Goal: Task Accomplishment & Management: Manage account settings

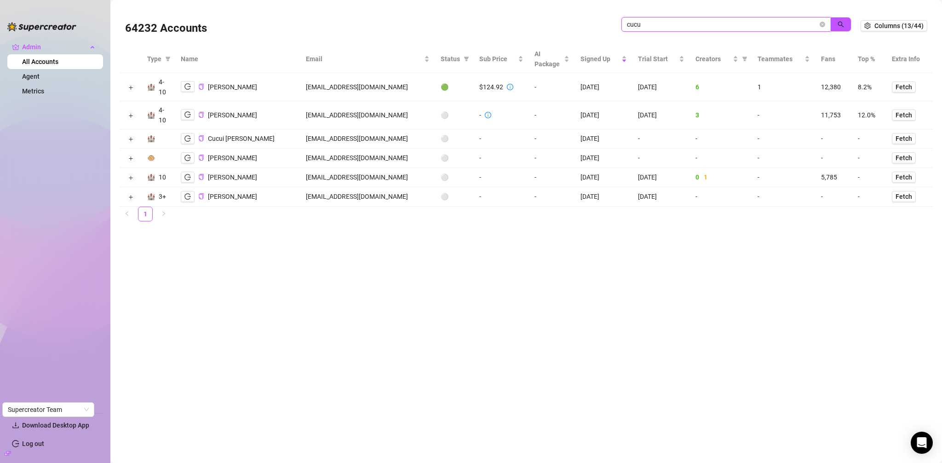
click at [683, 23] on input "cucu" at bounding box center [722, 24] width 191 height 10
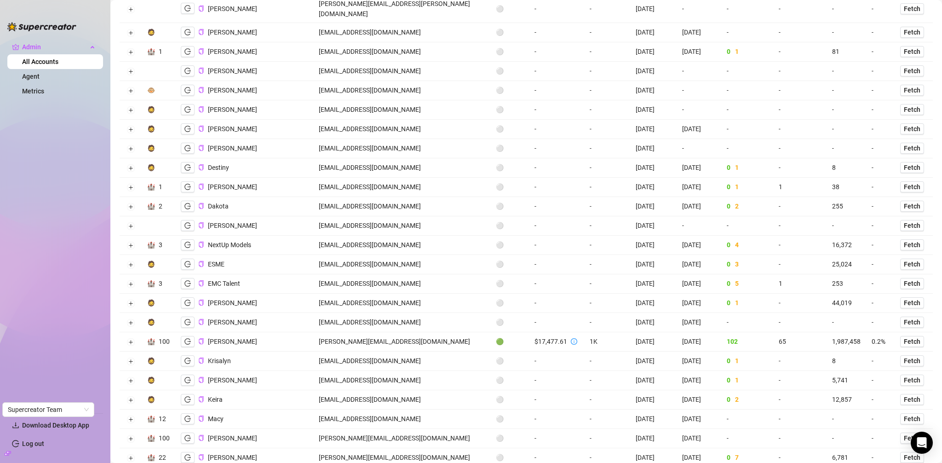
scroll to position [811, 0]
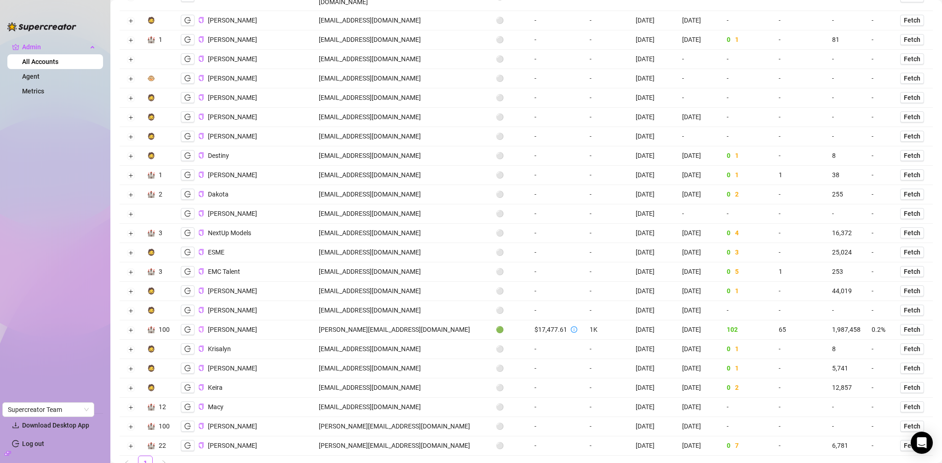
click at [202, 326] on icon "copy" at bounding box center [201, 329] width 5 height 6
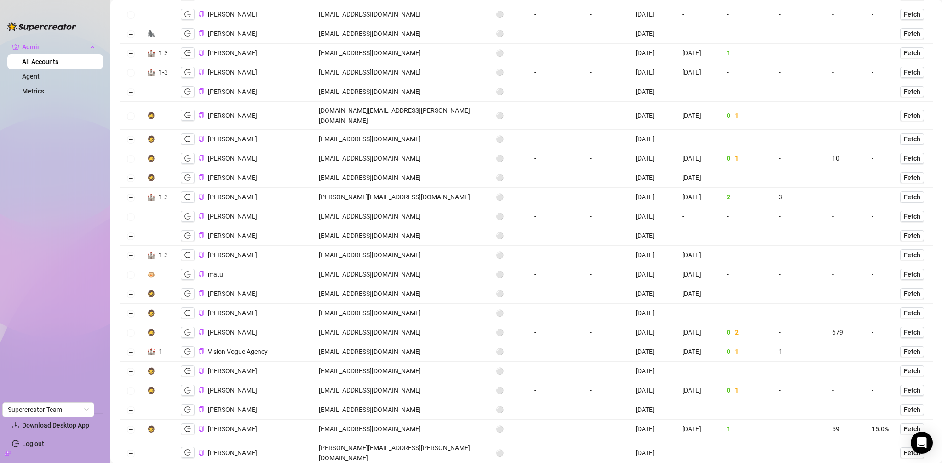
scroll to position [0, 0]
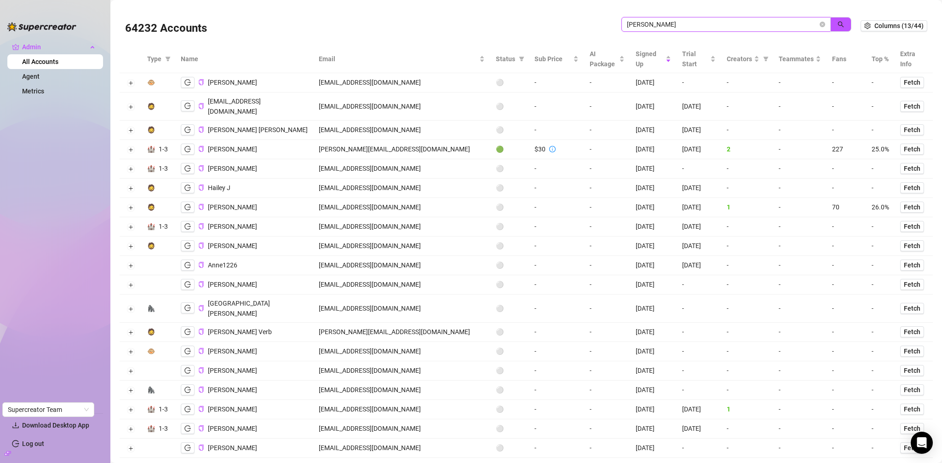
click at [686, 29] on input "[PERSON_NAME]" at bounding box center [722, 24] width 191 height 10
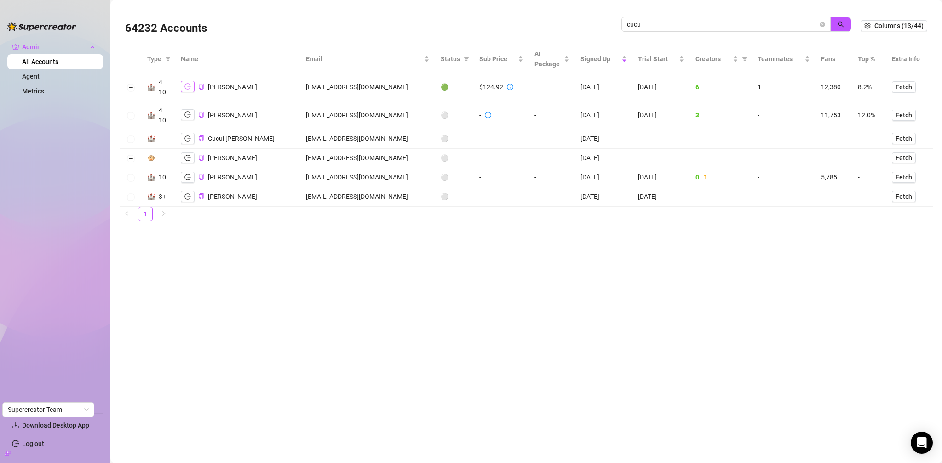
click at [189, 86] on icon "logout" at bounding box center [187, 86] width 6 height 6
click at [684, 23] on input "cucu" at bounding box center [722, 24] width 191 height 10
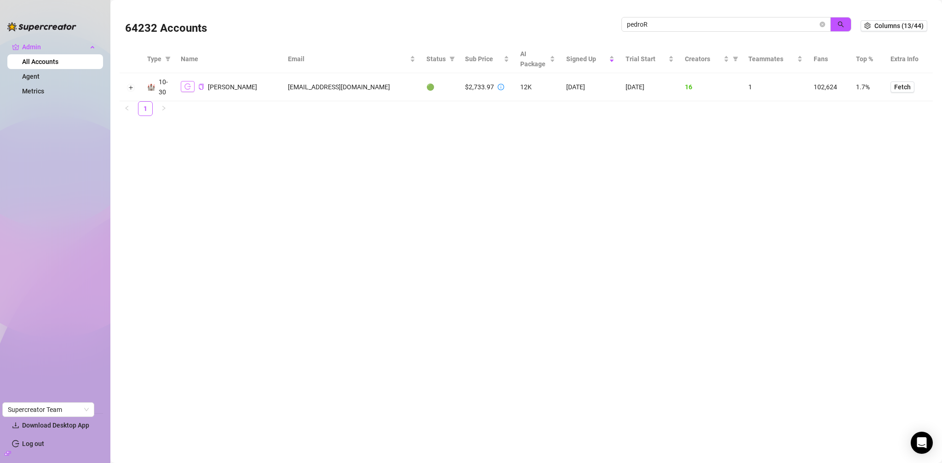
click at [184, 84] on icon "logout" at bounding box center [187, 86] width 6 height 6
click at [703, 20] on input "pedroR" at bounding box center [722, 24] width 191 height 10
type input "cucu"
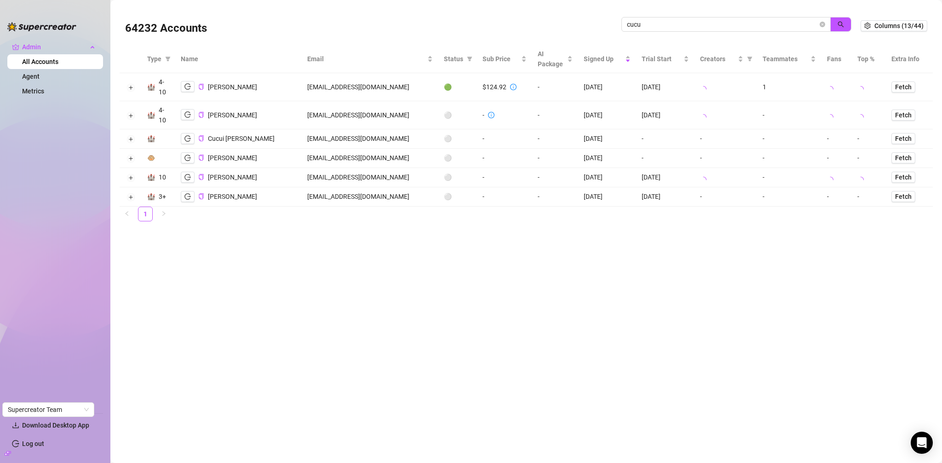
click at [365, 85] on td "[EMAIL_ADDRESS][DOMAIN_NAME]" at bounding box center [370, 87] width 136 height 28
click at [365, 85] on td "[EMAIL_ADDRESS][DOMAIN_NAME]" at bounding box center [367, 87] width 135 height 28
copy td "[EMAIL_ADDRESS][DOMAIN_NAME]"
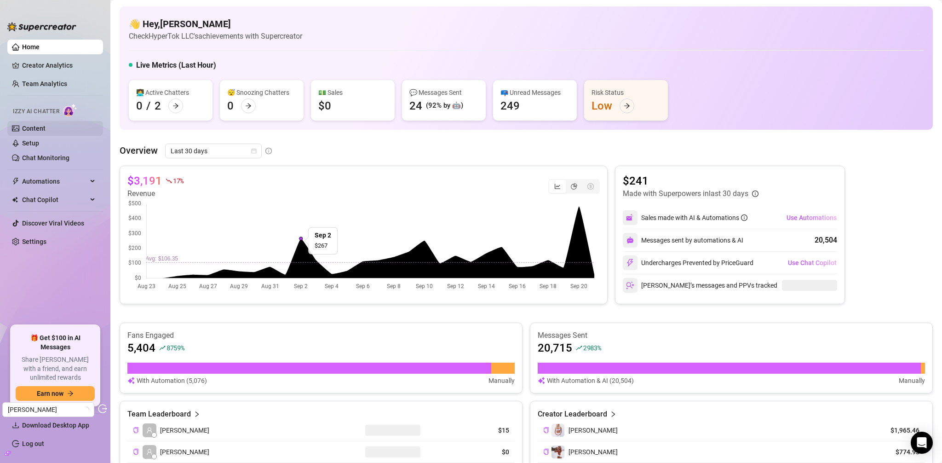
click at [43, 129] on link "Content" at bounding box center [33, 128] width 23 height 7
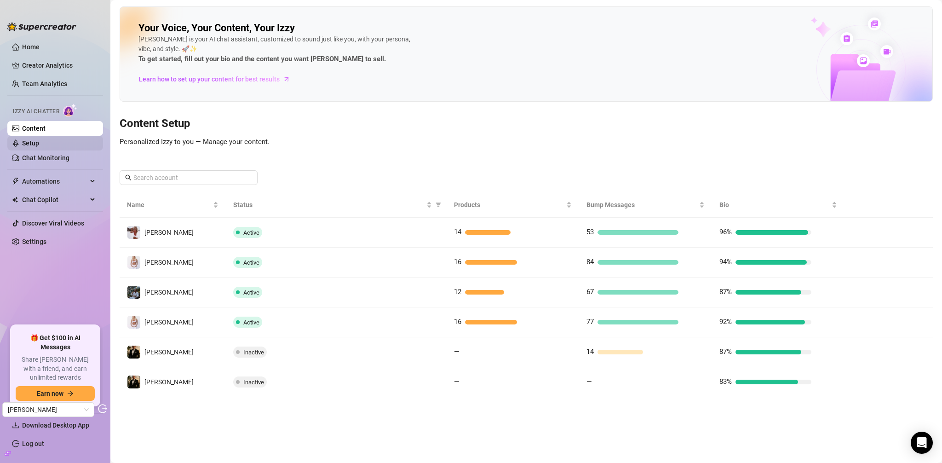
click at [39, 146] on link "Setup" at bounding box center [30, 142] width 17 height 7
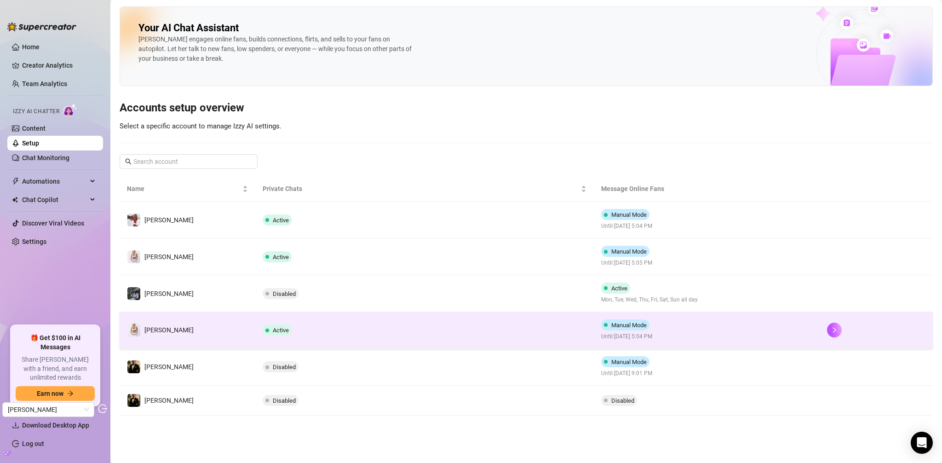
click at [473, 337] on td "Active" at bounding box center [424, 330] width 339 height 37
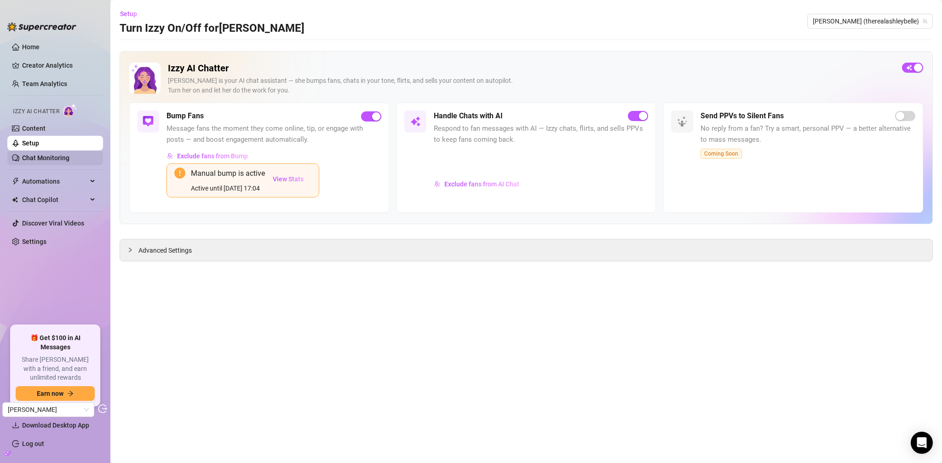
click at [58, 156] on link "Chat Monitoring" at bounding box center [45, 157] width 47 height 7
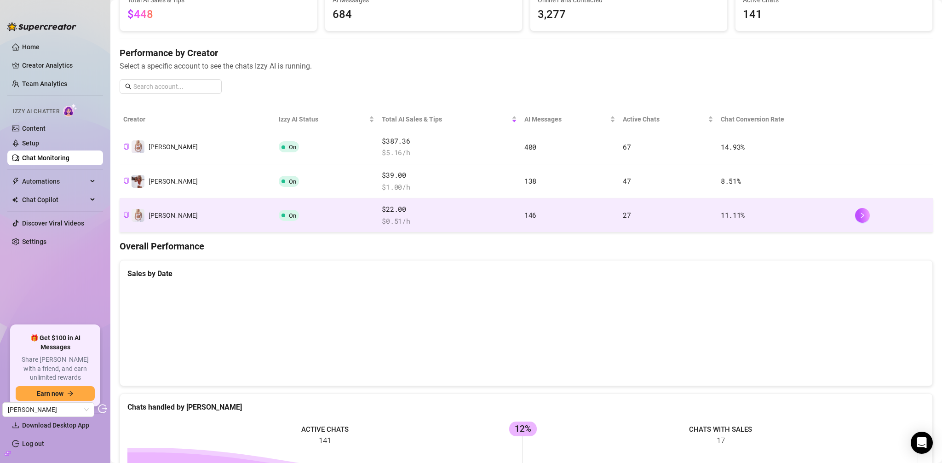
scroll to position [135, 0]
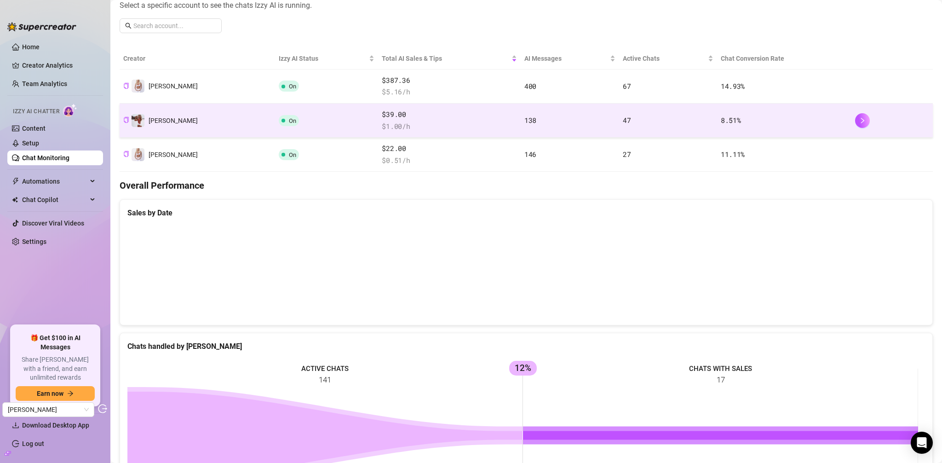
click at [309, 127] on td "On" at bounding box center [326, 120] width 103 height 34
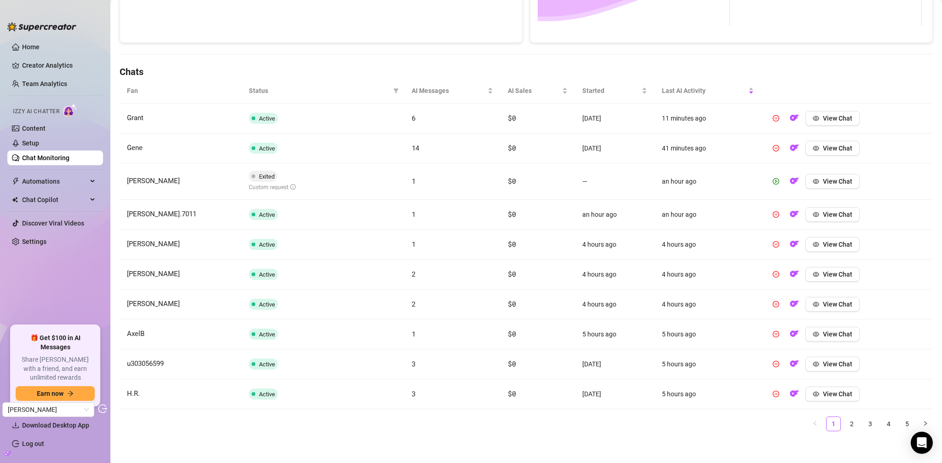
scroll to position [267, 0]
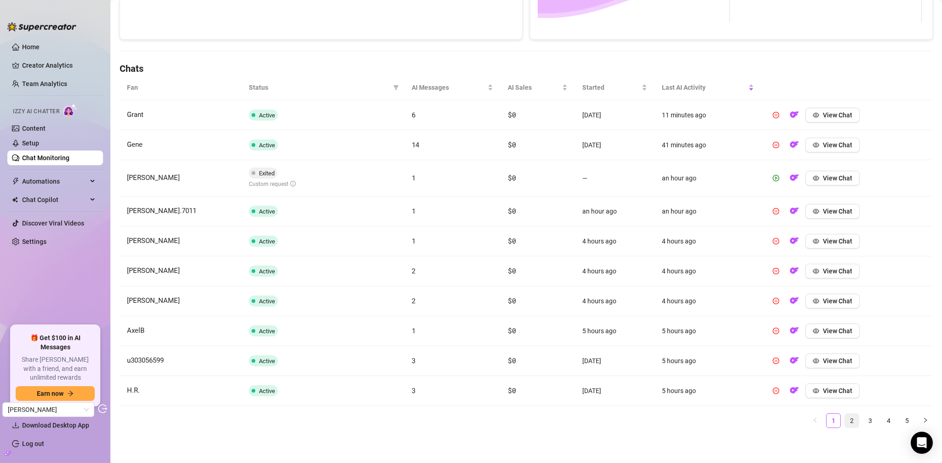
click at [848, 416] on link "2" at bounding box center [852, 420] width 14 height 14
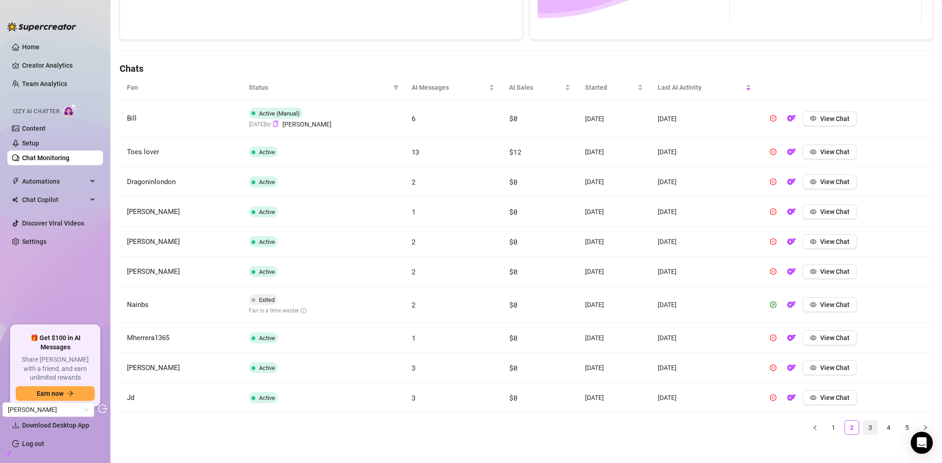
click at [863, 428] on link "3" at bounding box center [870, 427] width 14 height 14
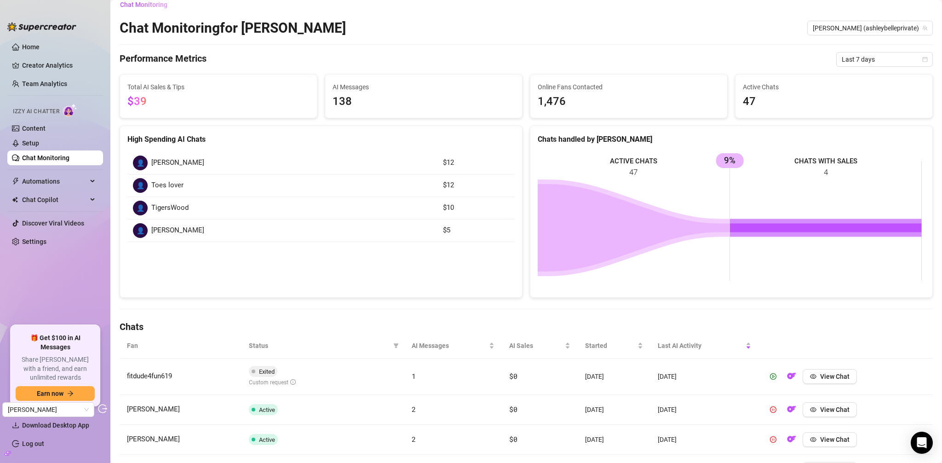
scroll to position [0, 0]
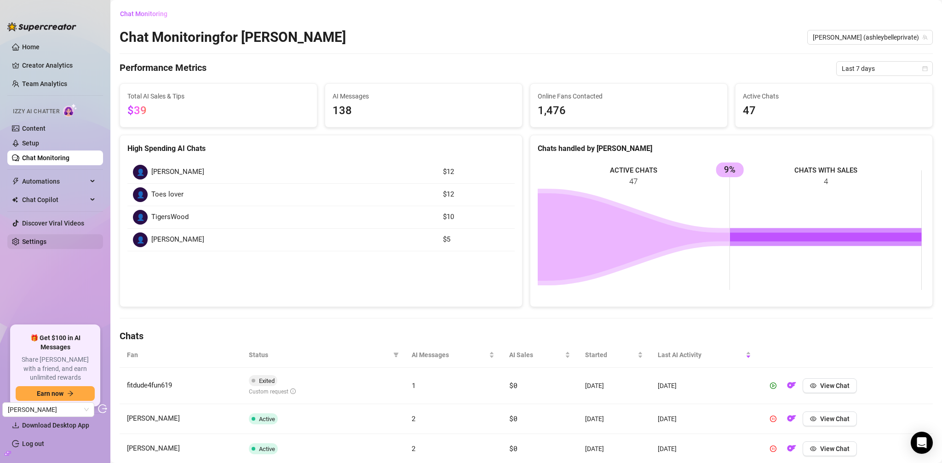
click at [46, 245] on link "Settings" at bounding box center [34, 241] width 24 height 7
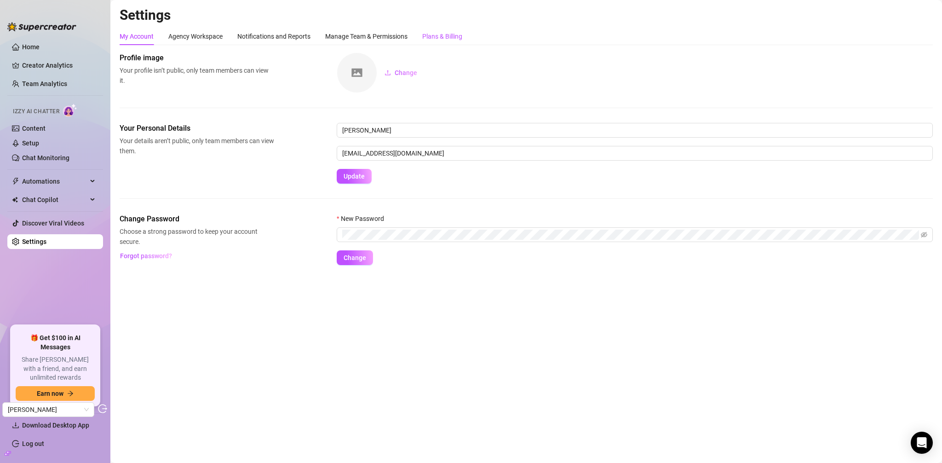
click at [448, 40] on div "Plans & Billing" at bounding box center [442, 36] width 40 height 10
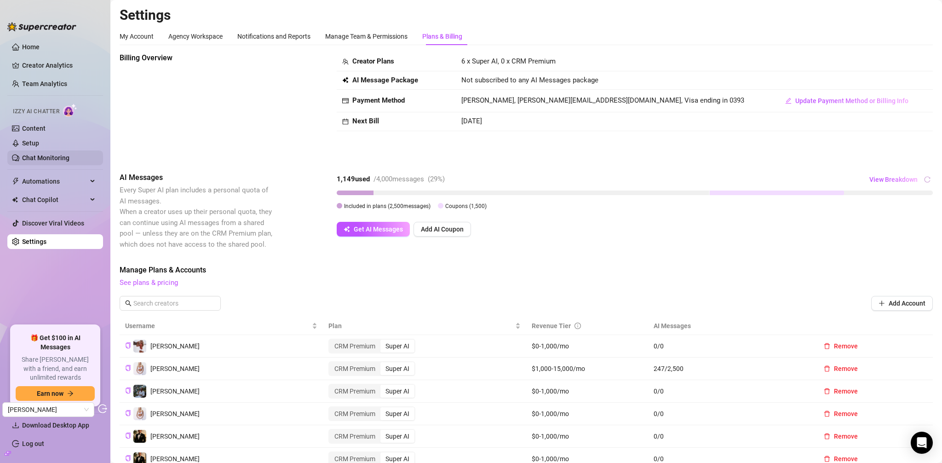
click at [36, 154] on link "Chat Monitoring" at bounding box center [45, 157] width 47 height 7
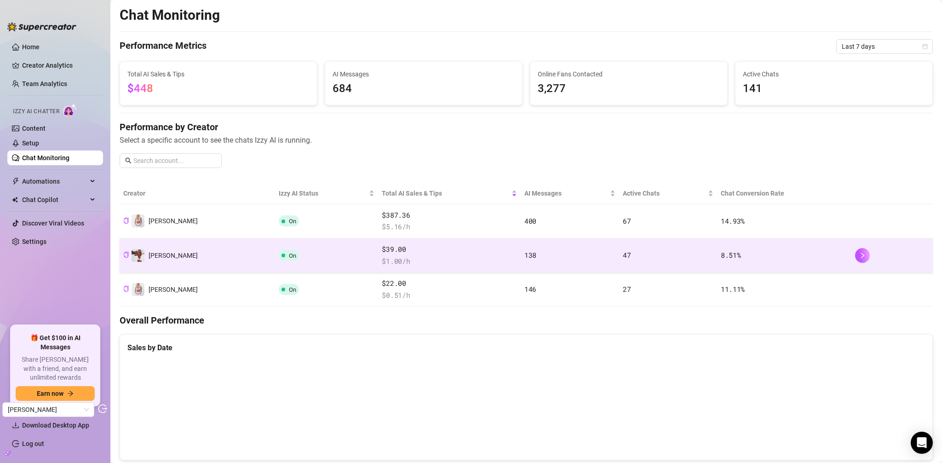
click at [280, 253] on td "On" at bounding box center [326, 255] width 103 height 34
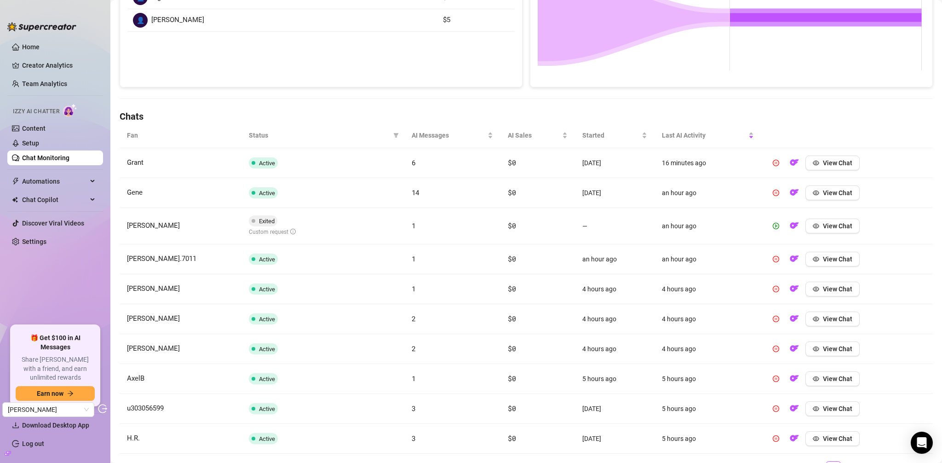
scroll to position [267, 0]
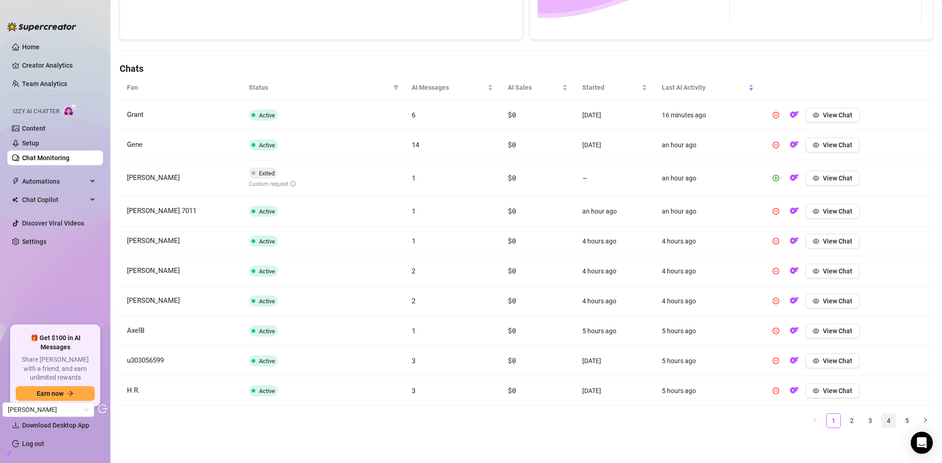
click at [881, 421] on link "4" at bounding box center [888, 420] width 14 height 14
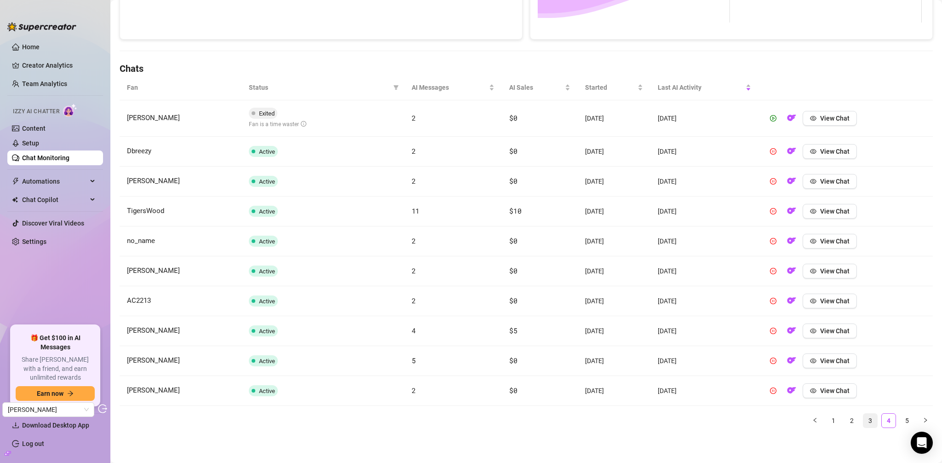
click at [865, 422] on link "3" at bounding box center [870, 420] width 14 height 14
click at [881, 421] on link "4" at bounding box center [888, 420] width 14 height 14
click at [900, 421] on link "5" at bounding box center [907, 420] width 14 height 14
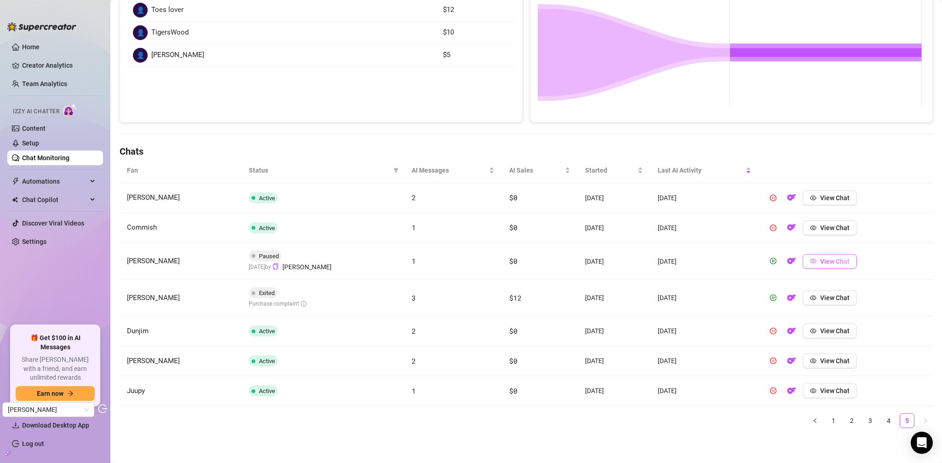
click at [835, 260] on span "View Chat" at bounding box center [834, 260] width 29 height 7
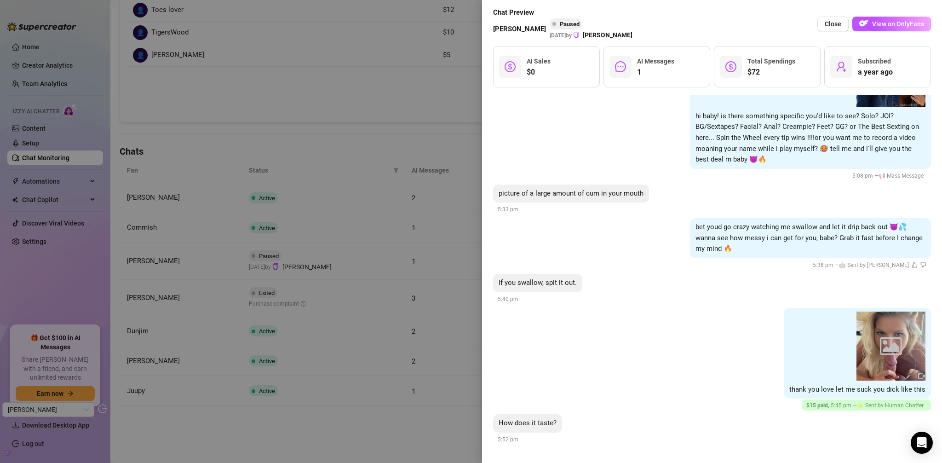
scroll to position [523, 0]
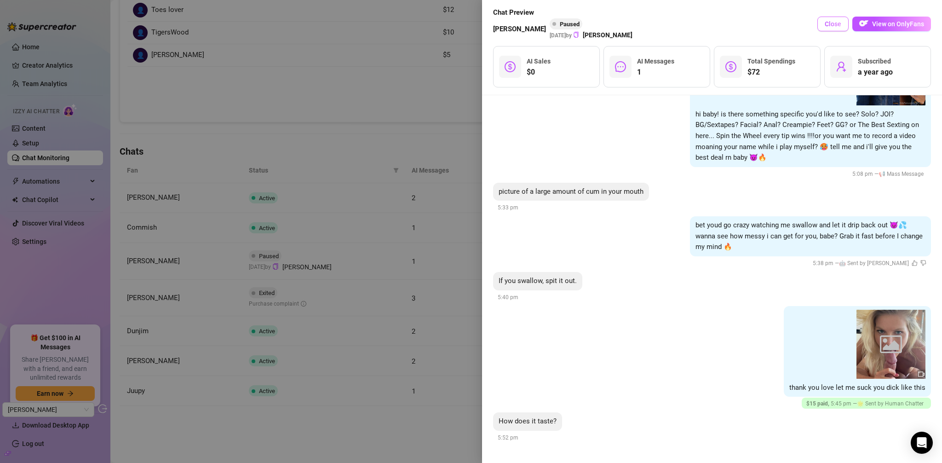
click at [823, 26] on button "Close" at bounding box center [832, 24] width 31 height 15
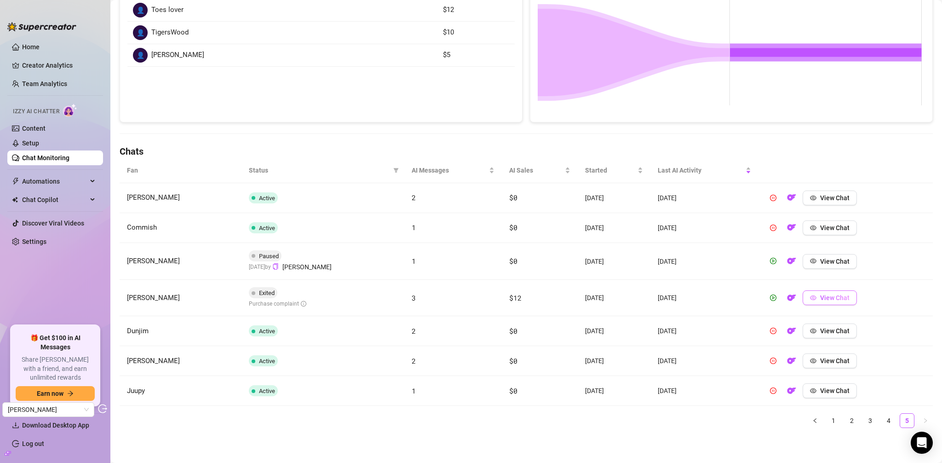
click at [843, 302] on button "View Chat" at bounding box center [829, 297] width 54 height 15
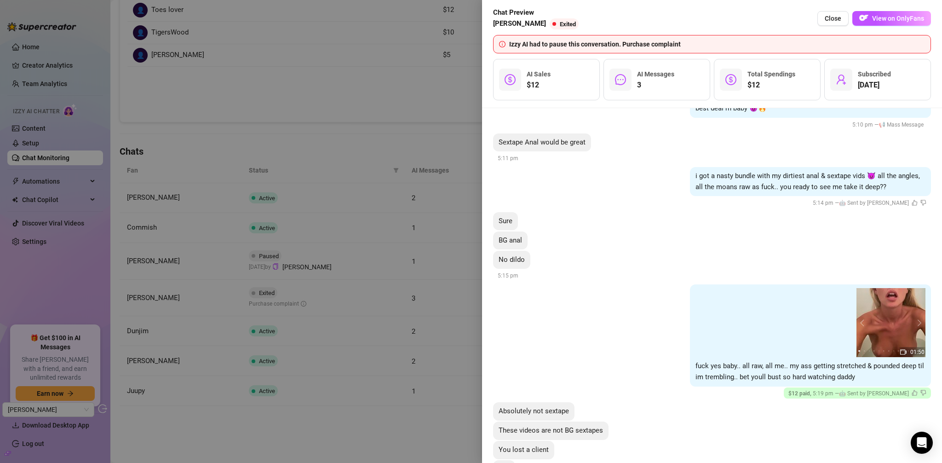
scroll to position [407, 0]
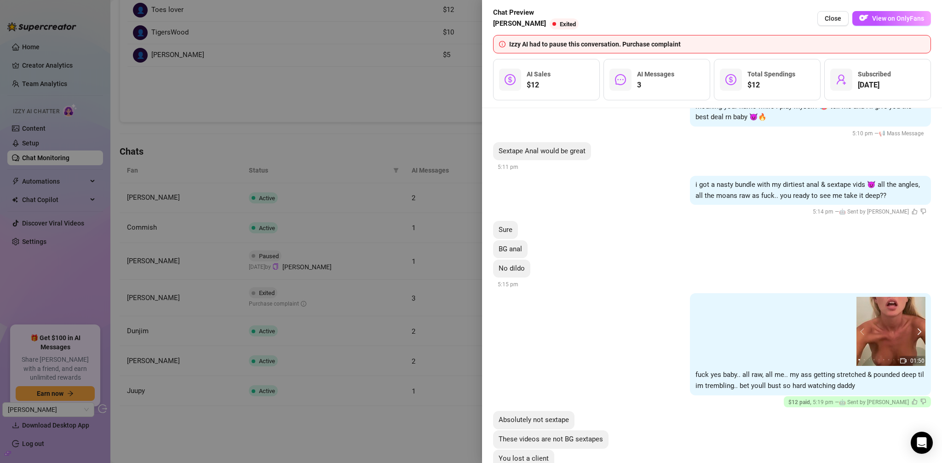
click at [914, 329] on button "next" at bounding box center [917, 330] width 7 height 7
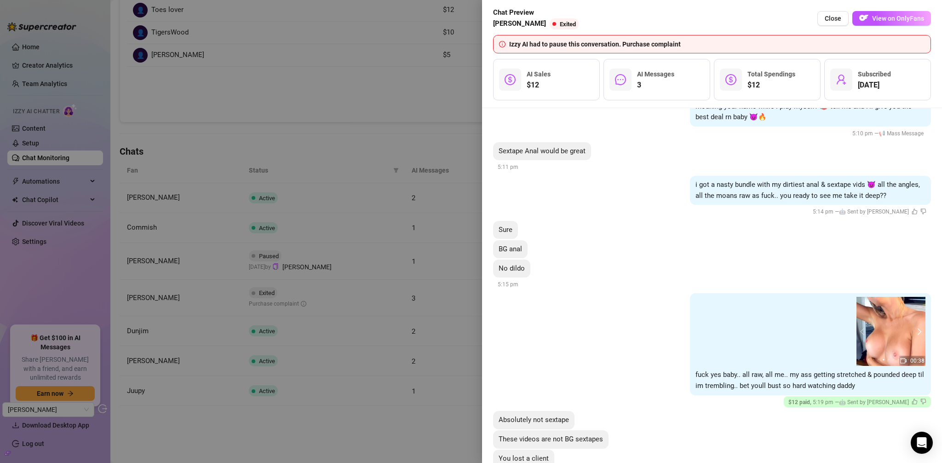
click at [914, 329] on button "next" at bounding box center [917, 330] width 7 height 7
click at [914, 333] on button "next" at bounding box center [917, 330] width 7 height 7
click at [914, 332] on button "next" at bounding box center [917, 330] width 7 height 7
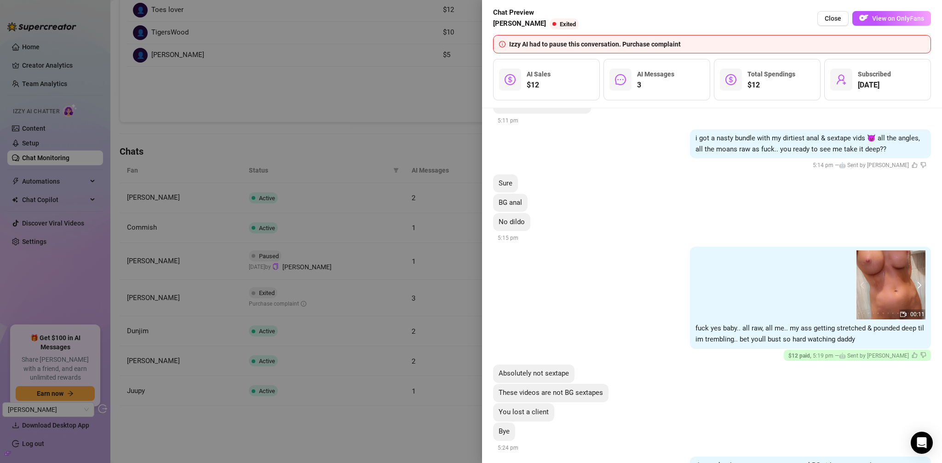
scroll to position [453, 0]
click at [843, 22] on button "Close" at bounding box center [832, 18] width 31 height 15
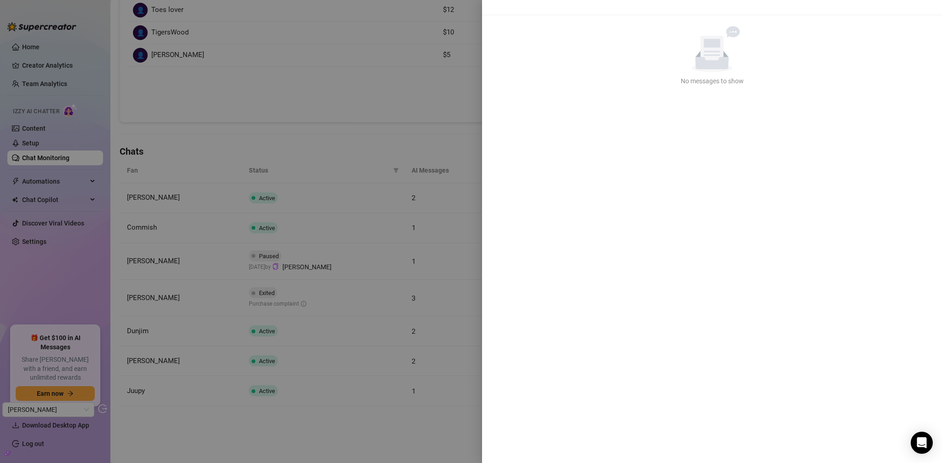
scroll to position [0, 0]
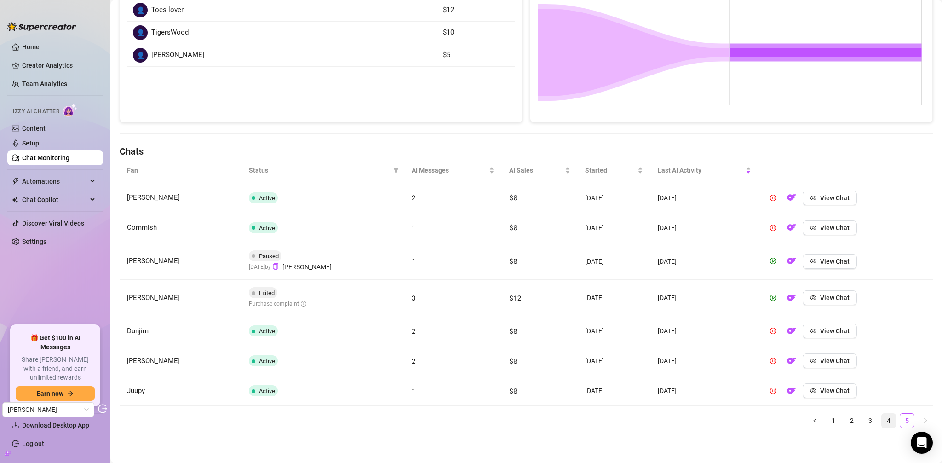
click at [882, 423] on link "4" at bounding box center [888, 420] width 14 height 14
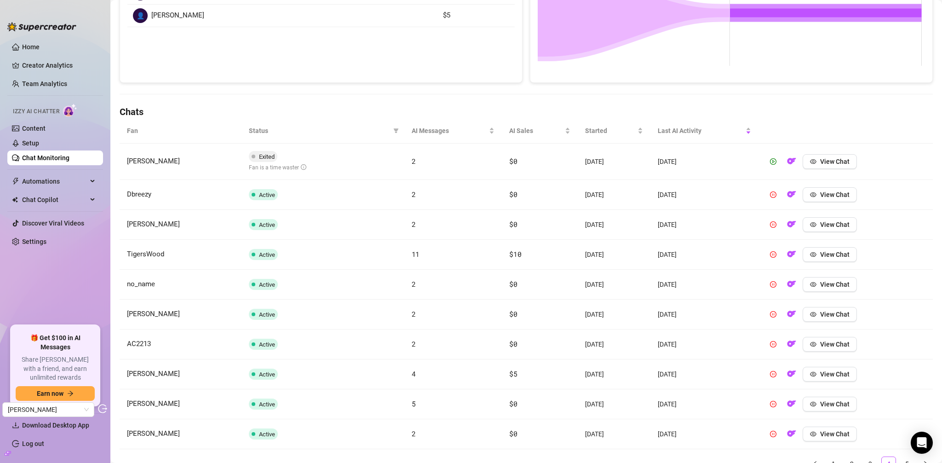
scroll to position [267, 0]
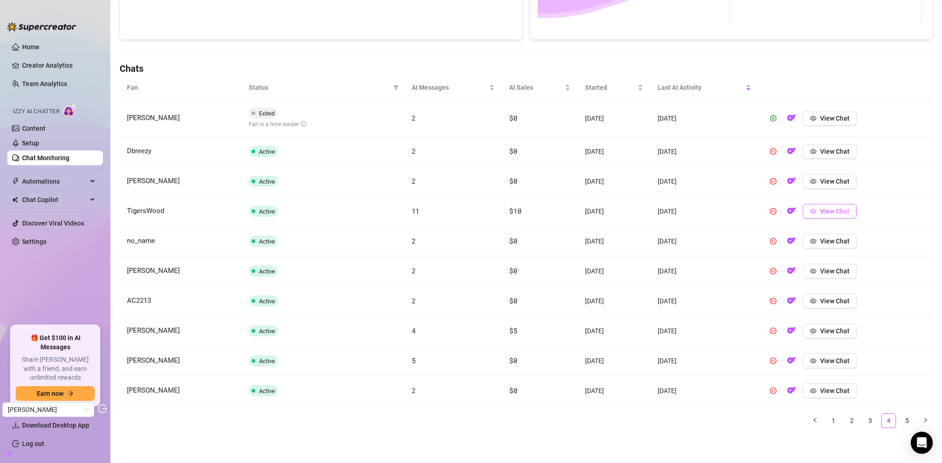
click at [831, 211] on span "View Chat" at bounding box center [834, 210] width 29 height 7
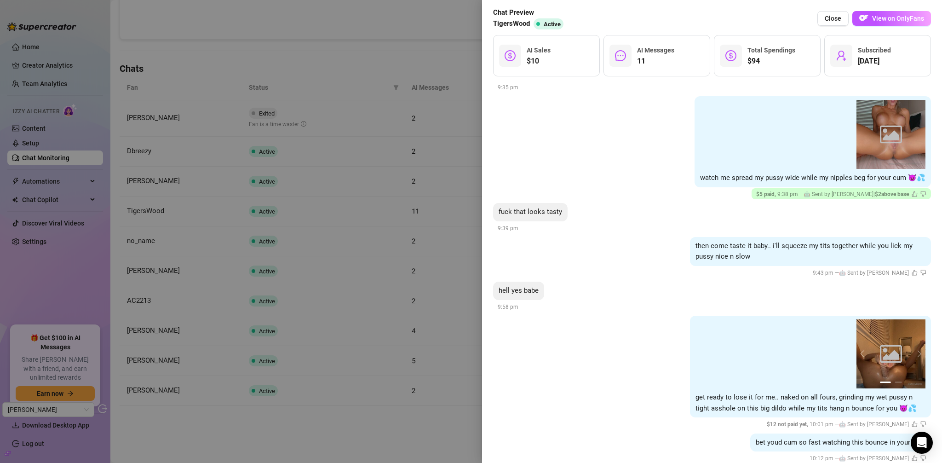
scroll to position [2129, 0]
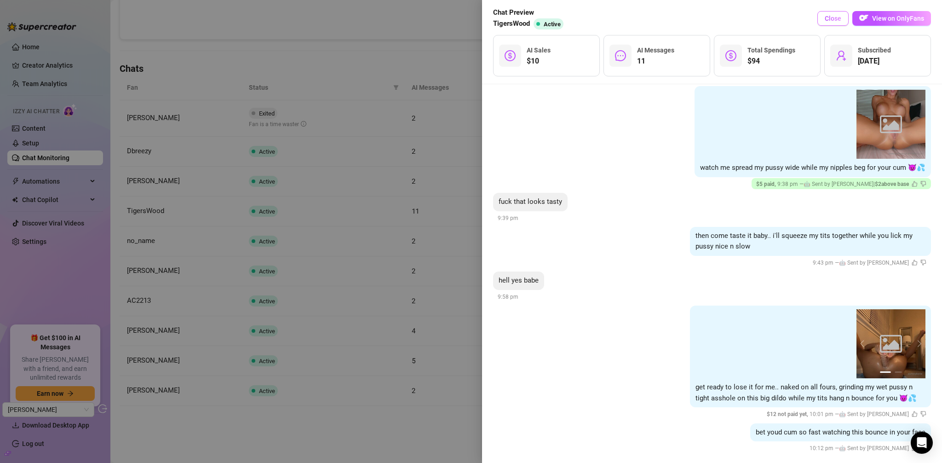
click at [823, 18] on button "Close" at bounding box center [832, 18] width 31 height 15
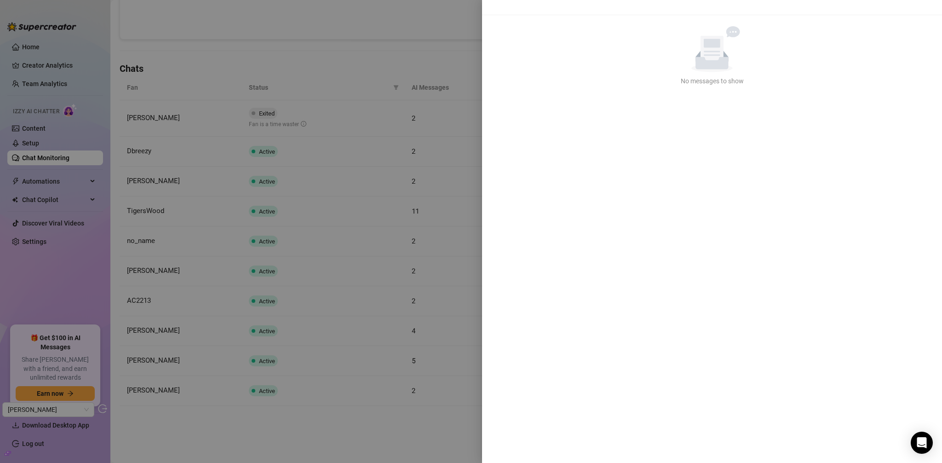
scroll to position [0, 0]
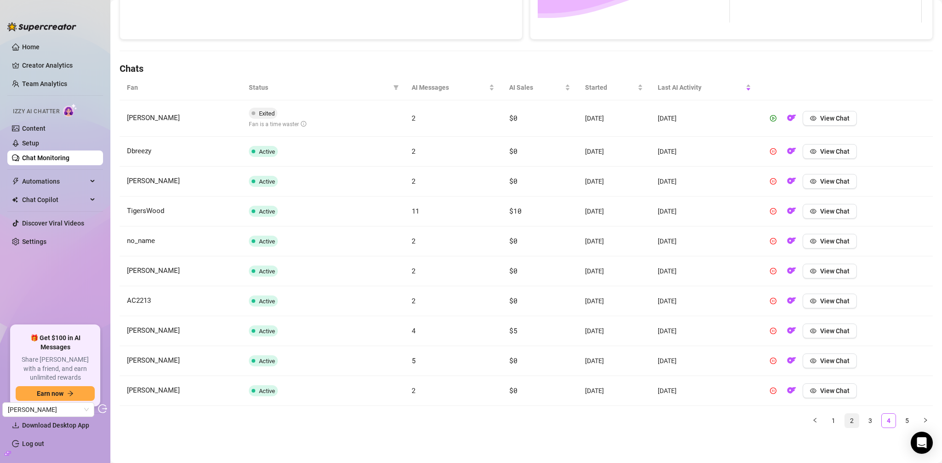
click at [848, 420] on link "2" at bounding box center [852, 420] width 14 height 14
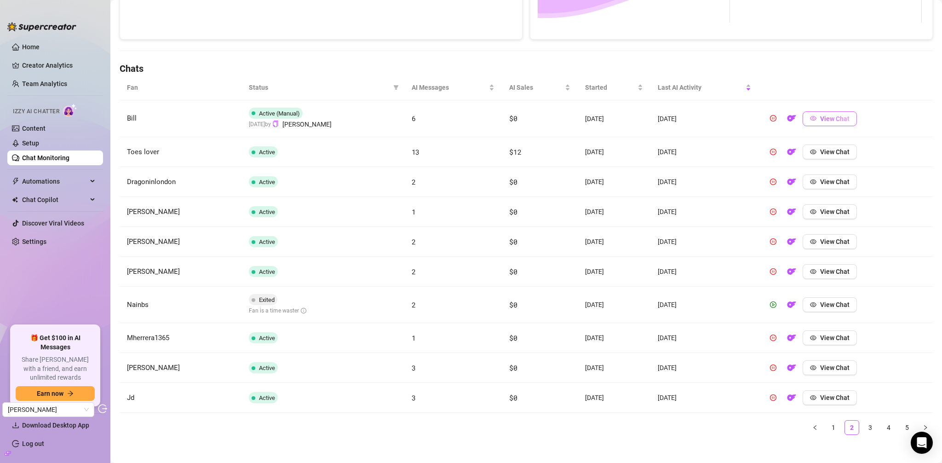
click at [824, 120] on span "View Chat" at bounding box center [834, 118] width 29 height 7
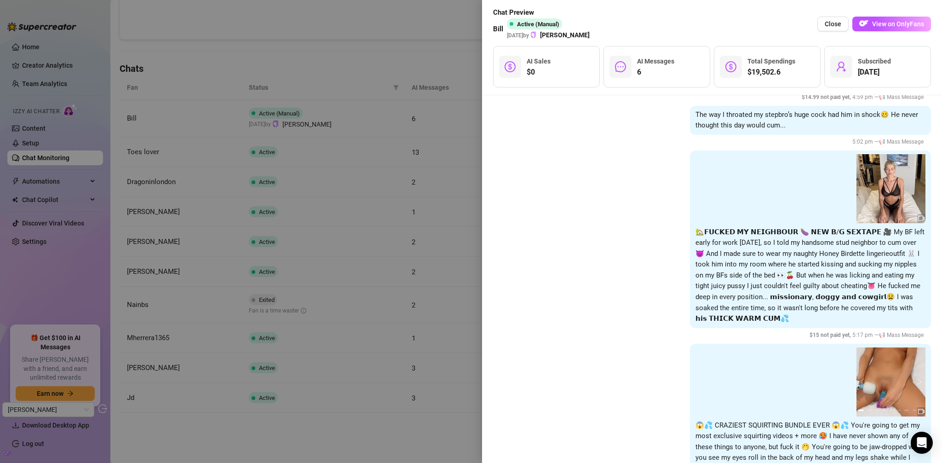
scroll to position [2177, 0]
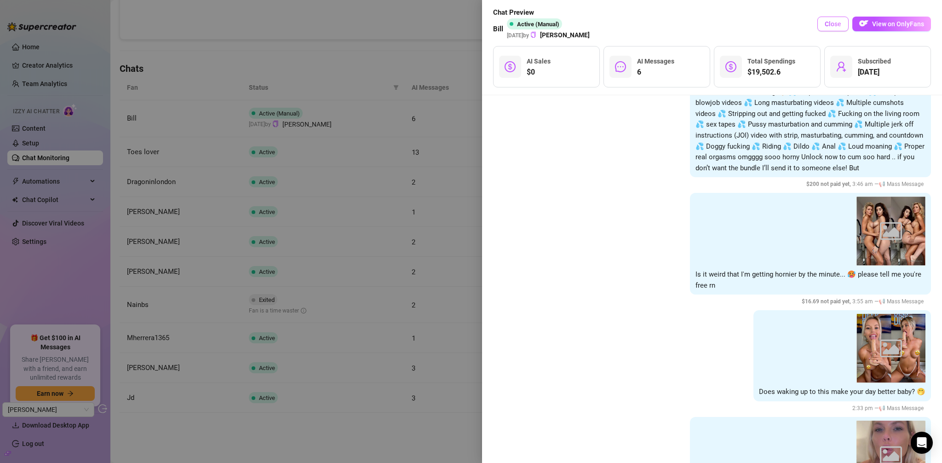
click at [822, 27] on button "Close" at bounding box center [832, 24] width 31 height 15
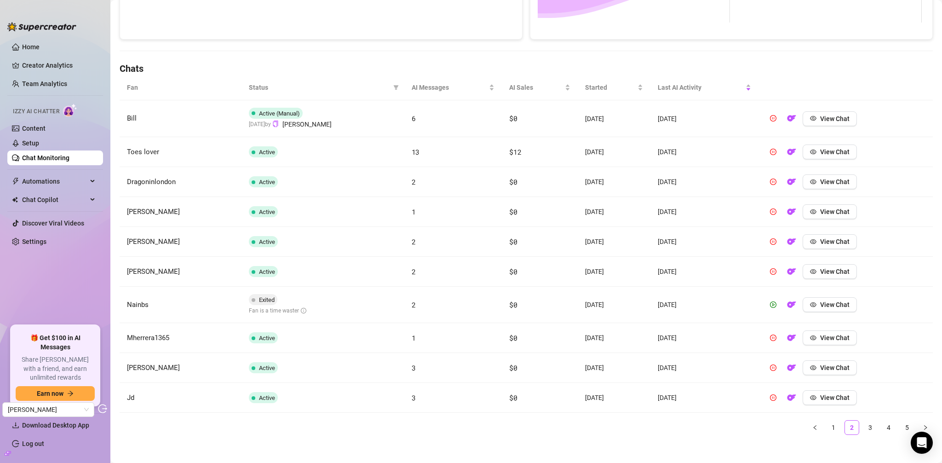
scroll to position [0, 0]
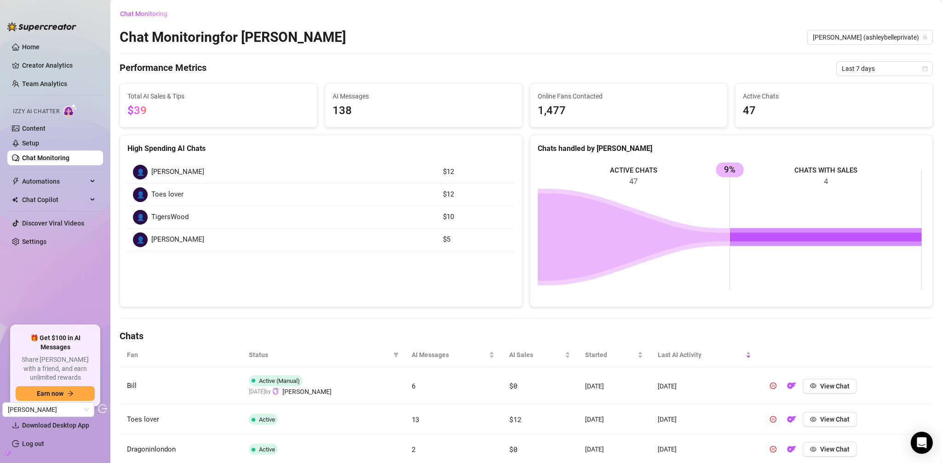
click at [51, 157] on link "Chat Monitoring" at bounding box center [45, 157] width 47 height 7
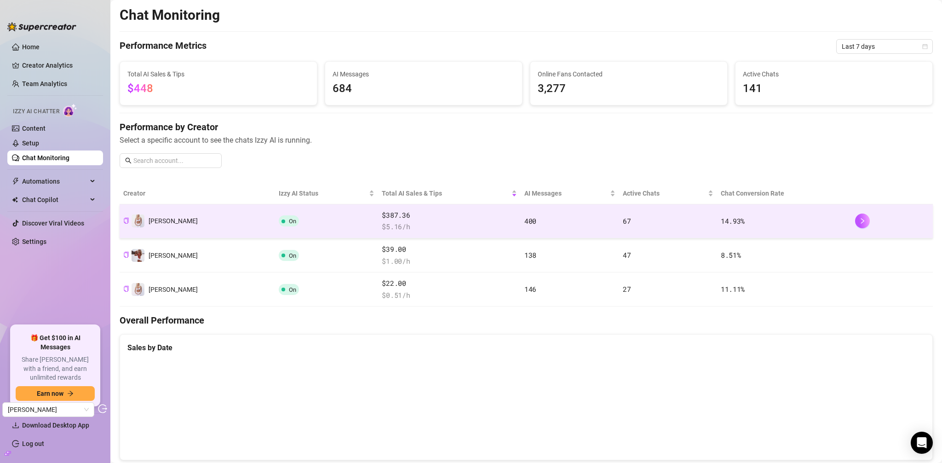
click at [294, 212] on td "On" at bounding box center [326, 221] width 103 height 34
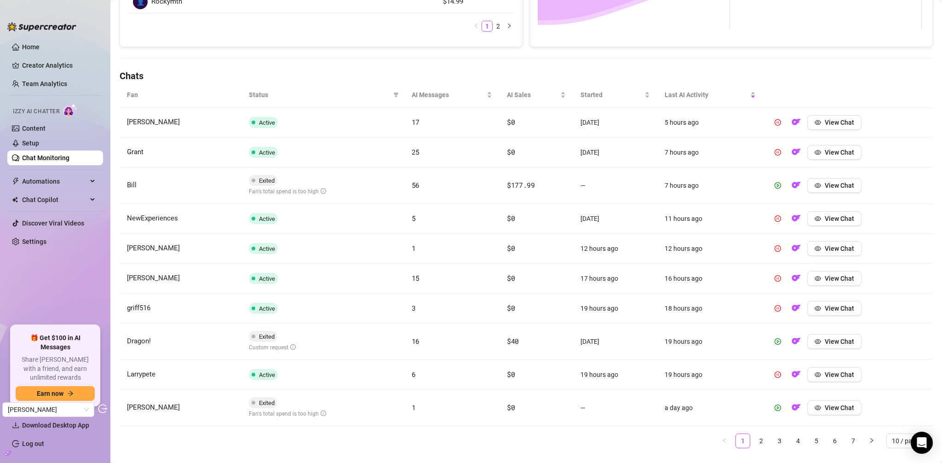
scroll to position [264, 0]
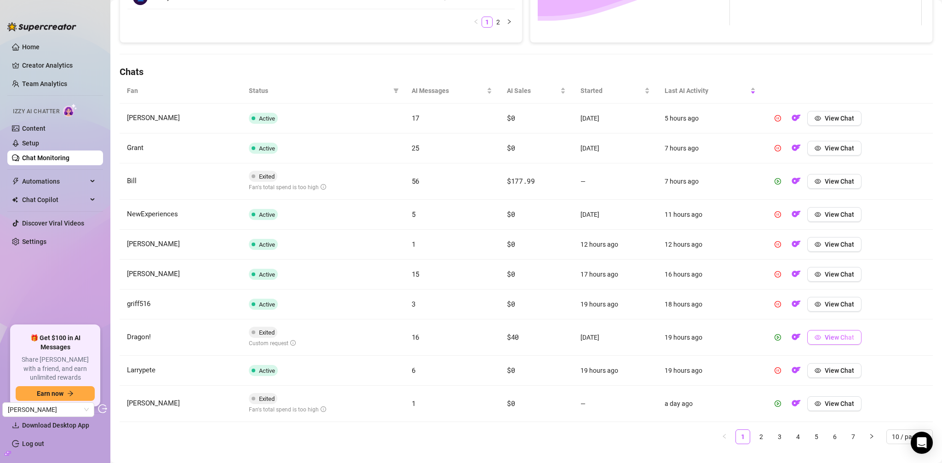
click at [824, 338] on span "View Chat" at bounding box center [838, 336] width 29 height 7
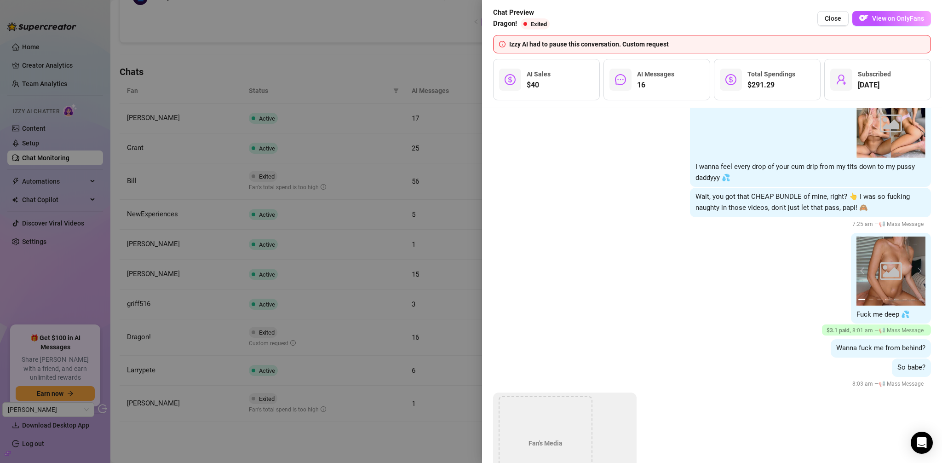
scroll to position [4365, 0]
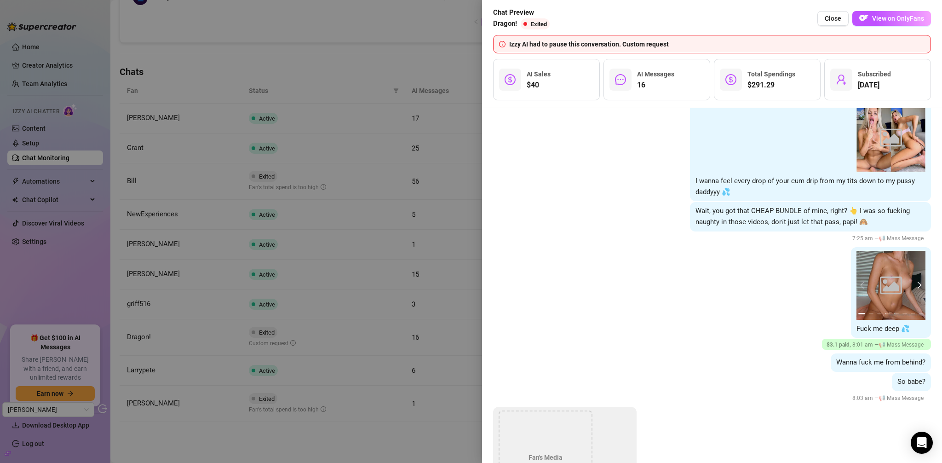
click at [914, 281] on button "next" at bounding box center [917, 284] width 7 height 7
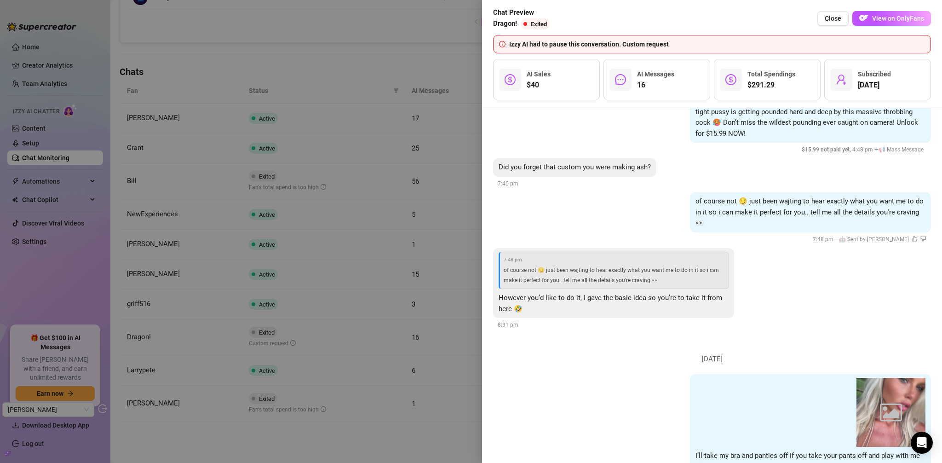
scroll to position [6704, 0]
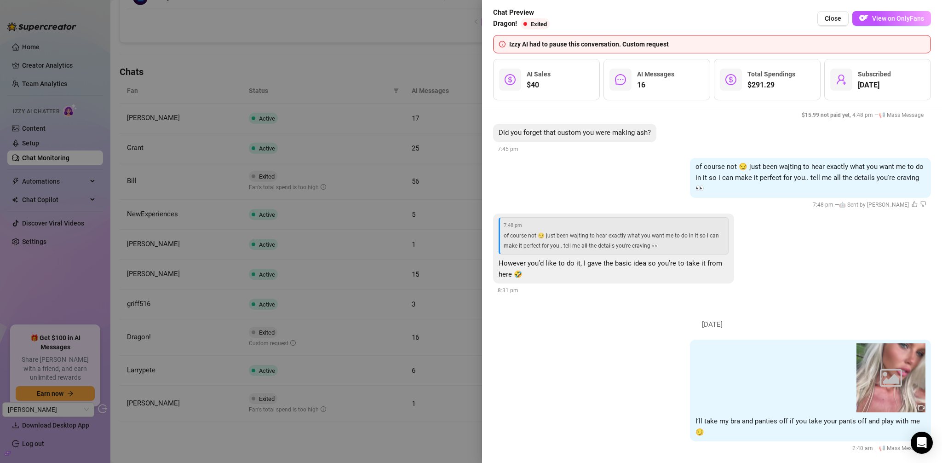
click at [462, 68] on div at bounding box center [471, 231] width 942 height 463
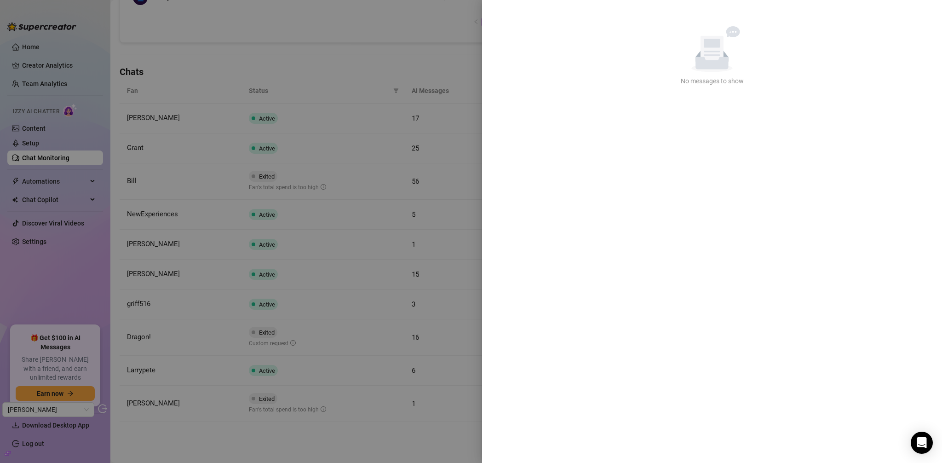
scroll to position [0, 0]
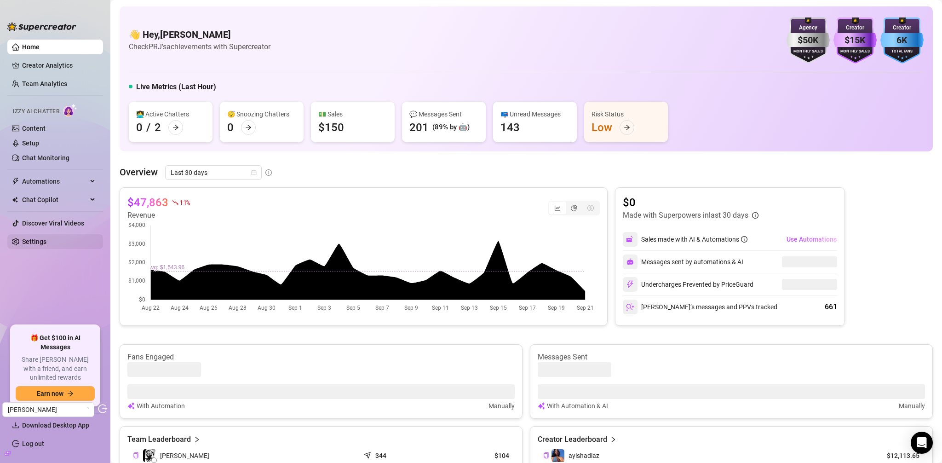
click at [46, 240] on link "Settings" at bounding box center [34, 241] width 24 height 7
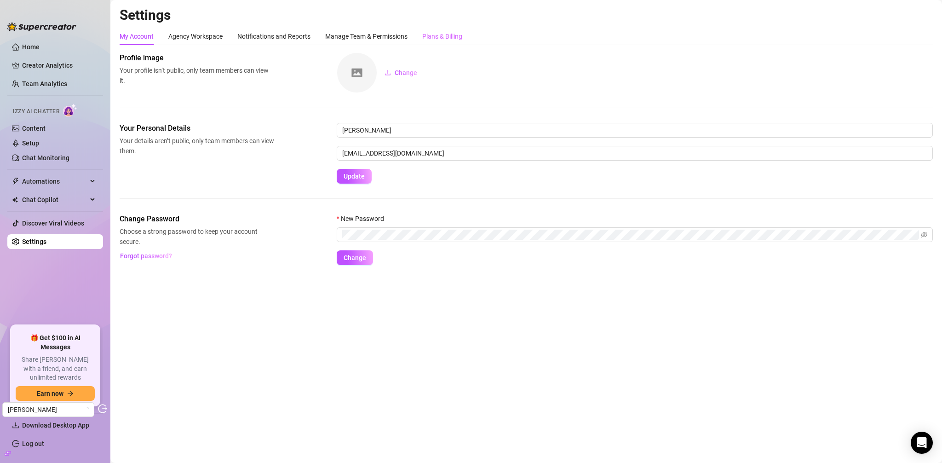
click at [444, 29] on div "Plans & Billing" at bounding box center [442, 36] width 40 height 17
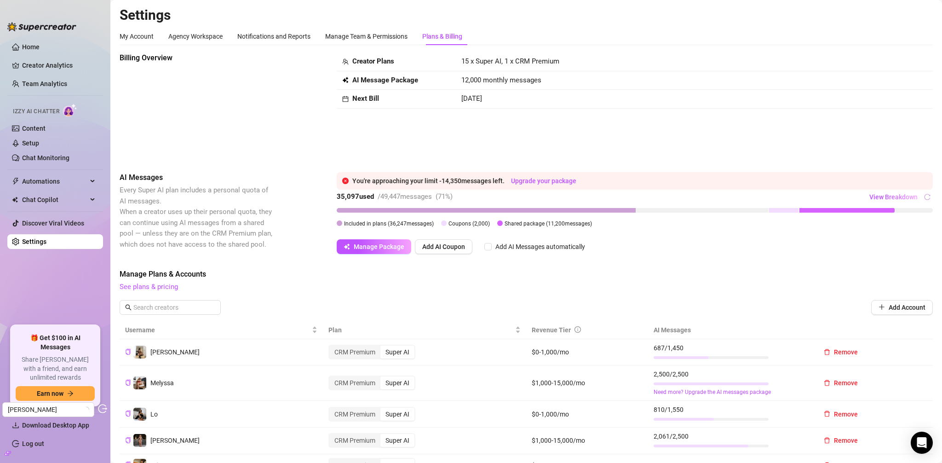
click at [871, 215] on div "35,097 used / 49,447 messages ( 71 %) View Breakdown Included in plans ( 36,247…" at bounding box center [635, 208] width 596 height 39
click at [884, 196] on span "View Breakdown" at bounding box center [893, 196] width 48 height 7
click at [891, 196] on span "View Breakdown" at bounding box center [893, 196] width 48 height 7
click at [903, 199] on span "View Breakdown" at bounding box center [893, 196] width 48 height 7
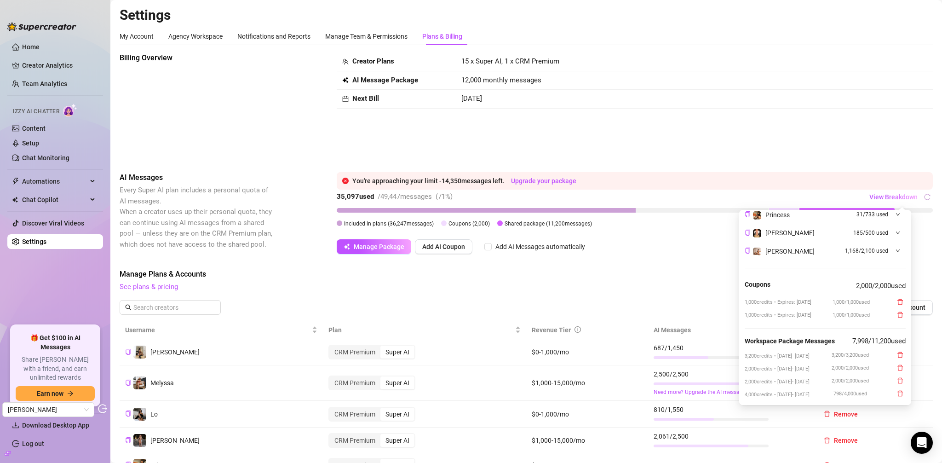
scroll to position [318, 0]
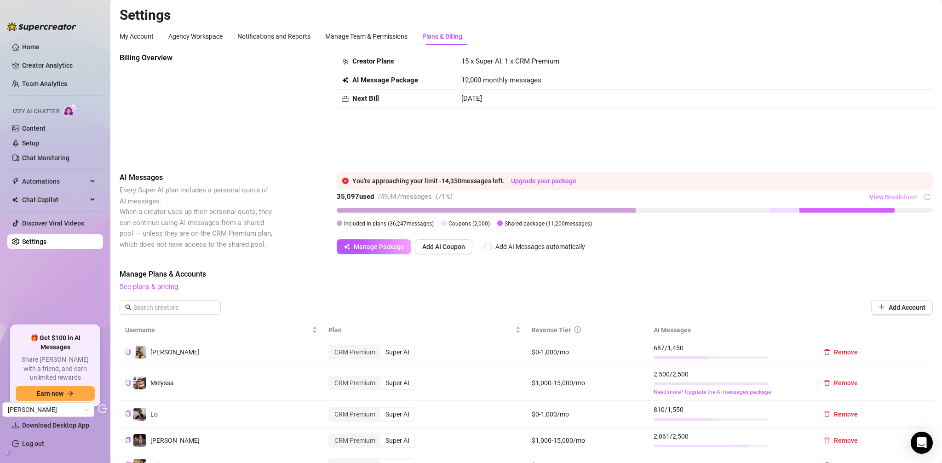
click at [889, 195] on span "View Breakdown" at bounding box center [893, 196] width 48 height 7
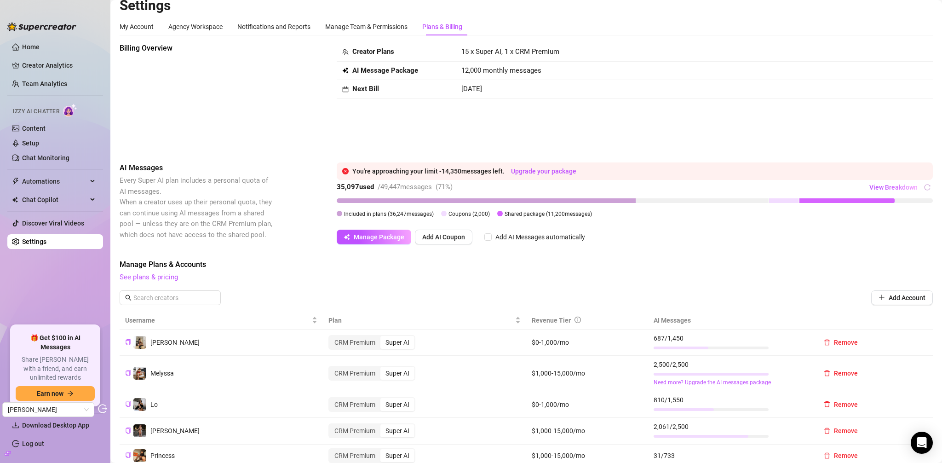
scroll to position [0, 0]
